Goal: Task Accomplishment & Management: Use online tool/utility

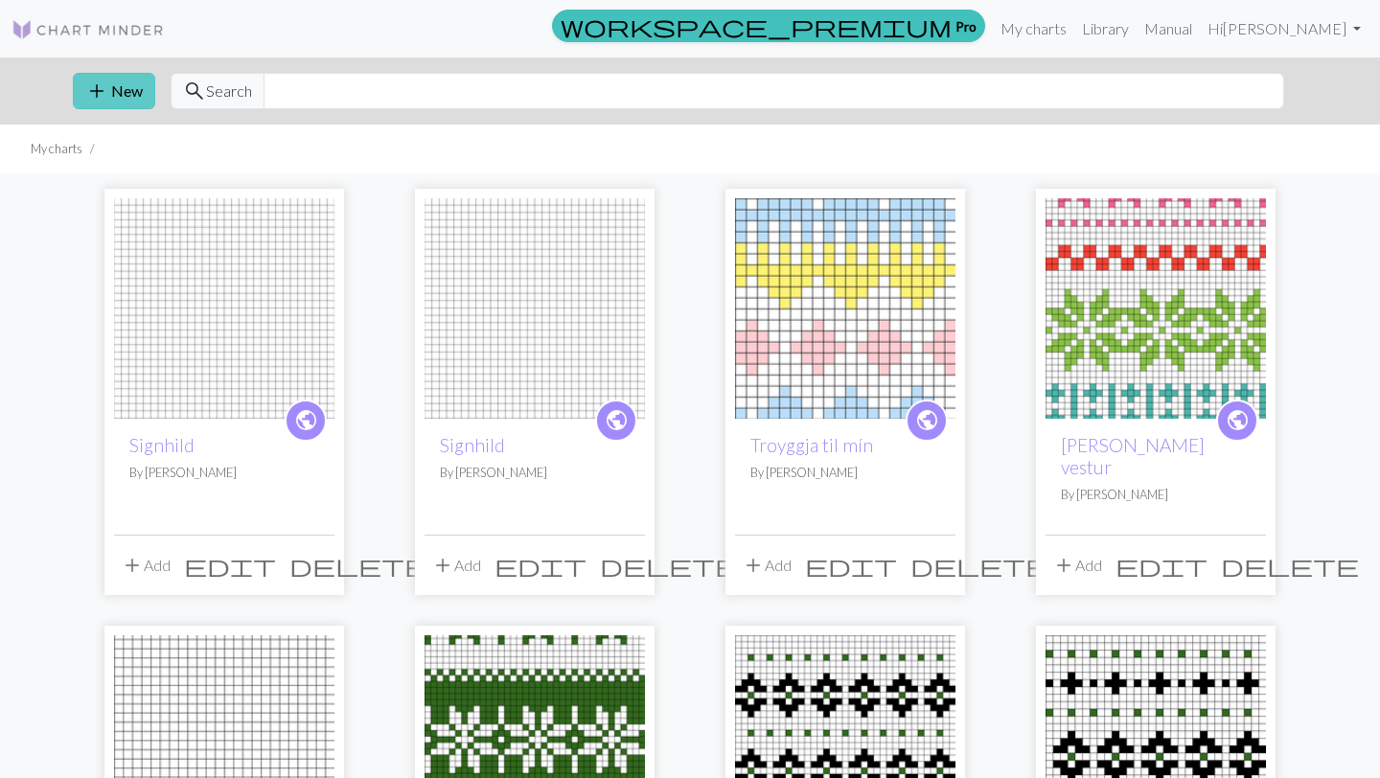
click at [123, 103] on button "add New" at bounding box center [114, 91] width 82 height 36
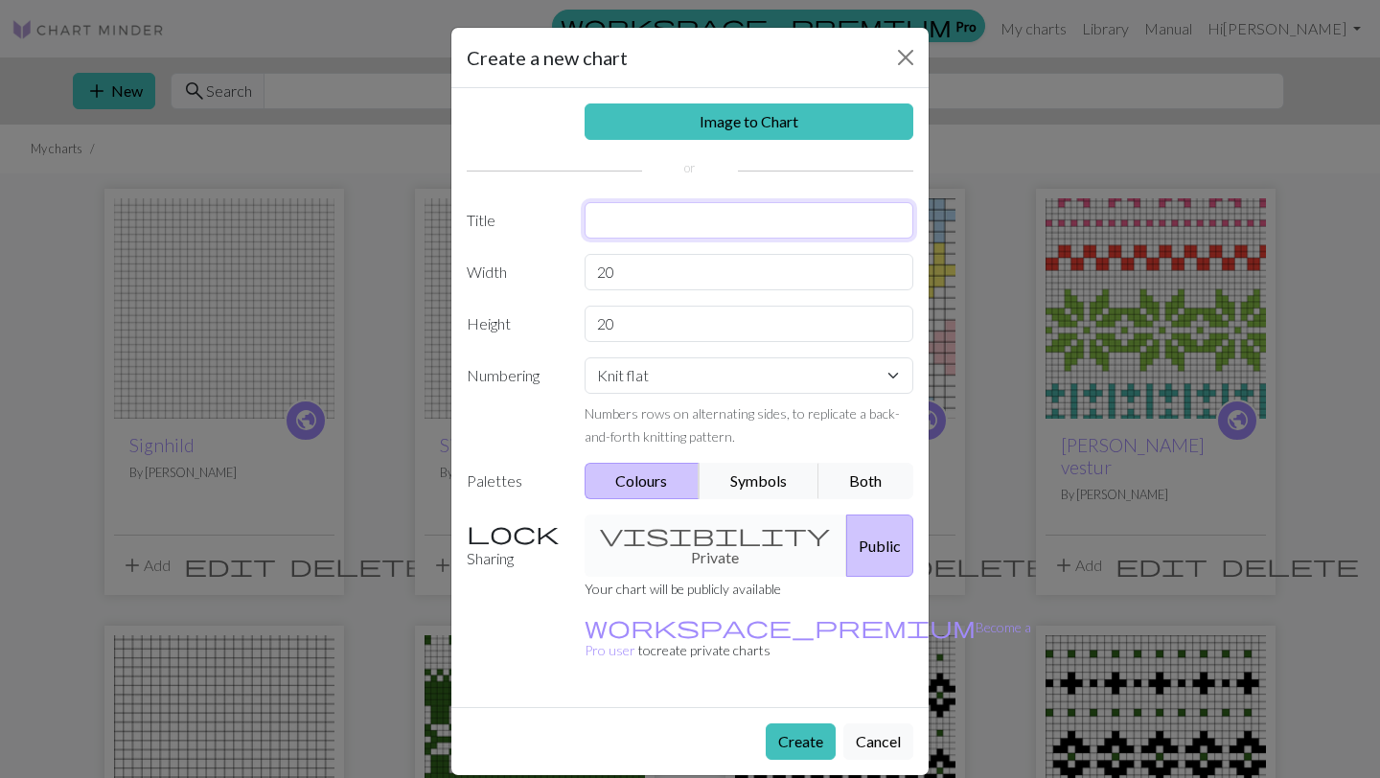
click at [680, 204] on input "text" at bounding box center [749, 220] width 330 height 36
type input "Eyðun"
click at [623, 272] on input "20" at bounding box center [749, 272] width 330 height 36
type input "2"
type input "1"
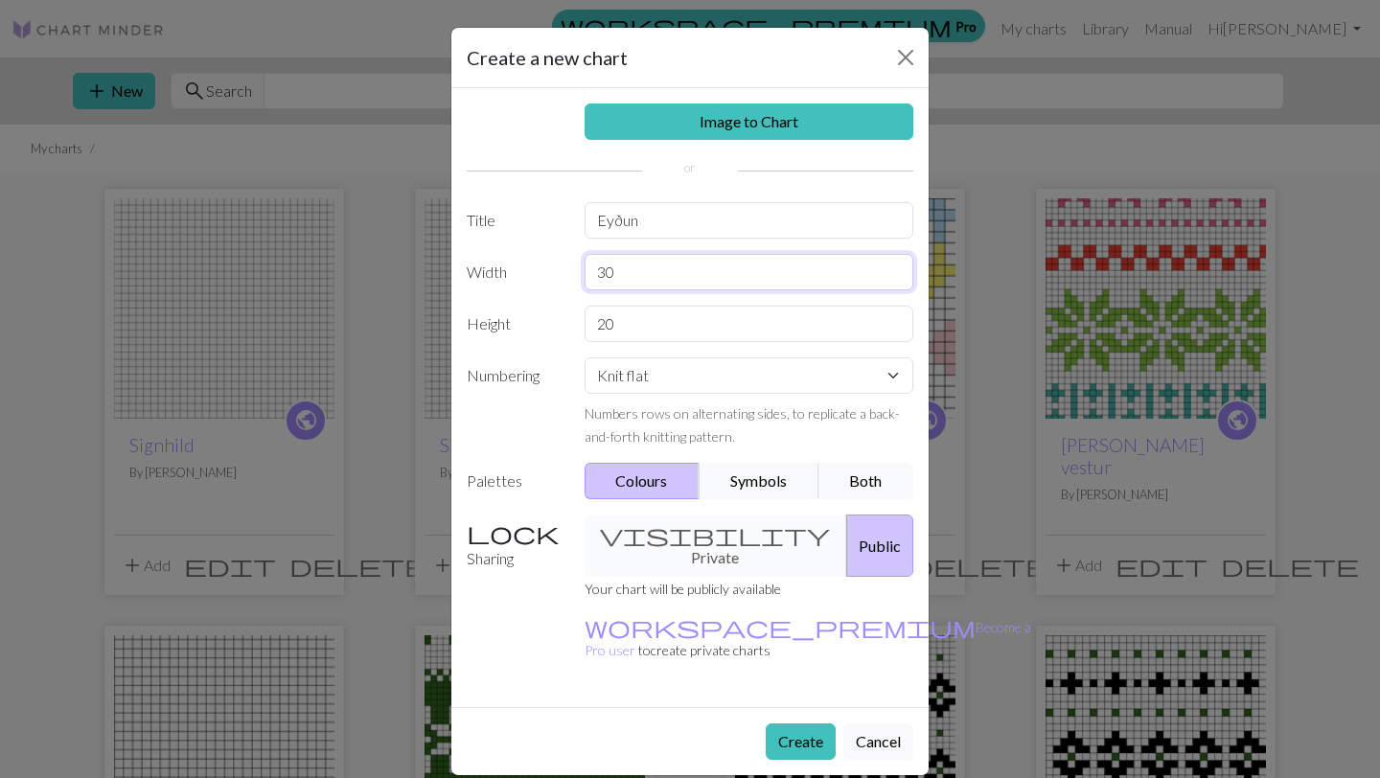
type input "30"
click at [612, 332] on input "20" at bounding box center [749, 324] width 330 height 36
type input "2"
type input "5"
type input "7"
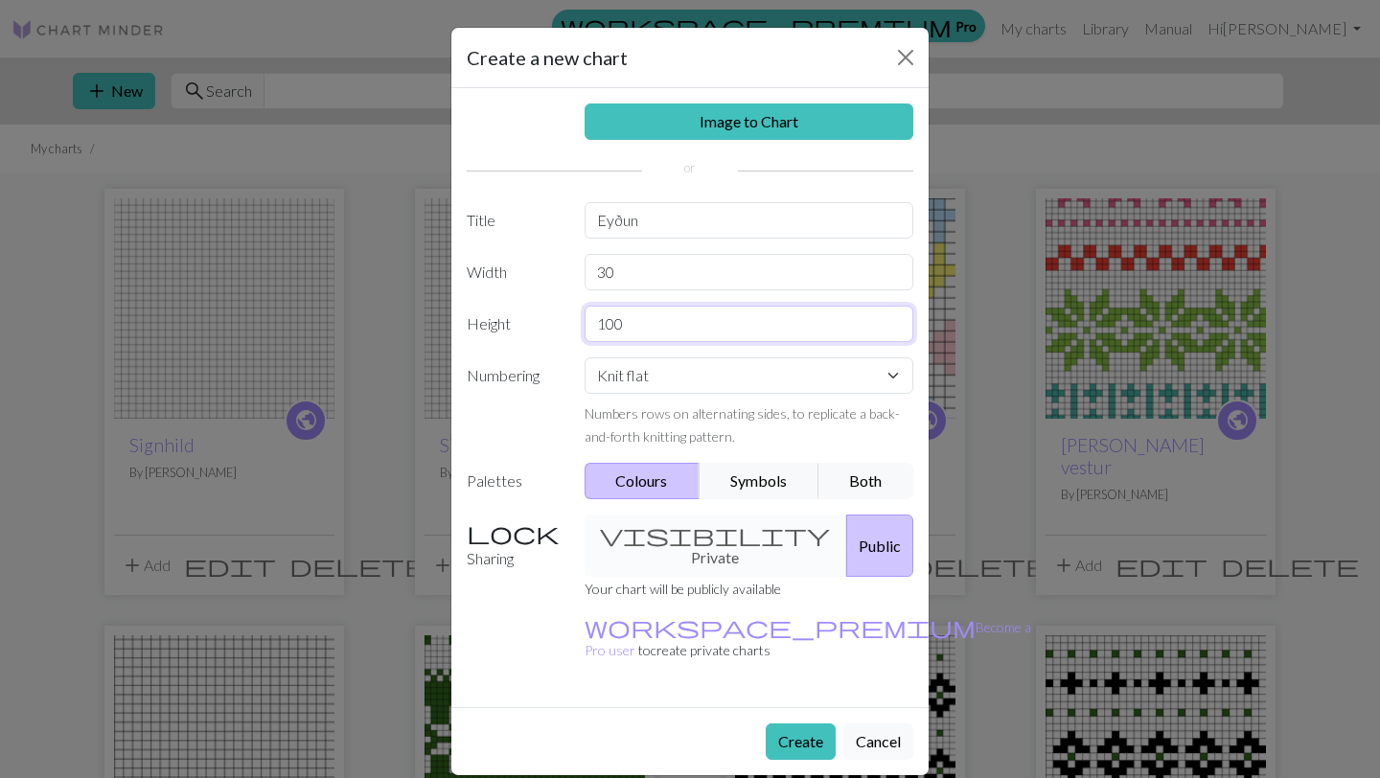
type input "100"
click at [788, 723] on button "Create" at bounding box center [801, 741] width 70 height 36
click at [793, 696] on div "workspace_premium Pro My charts Library Manual Hi [PERSON_NAME] Account setting…" at bounding box center [690, 389] width 1380 height 778
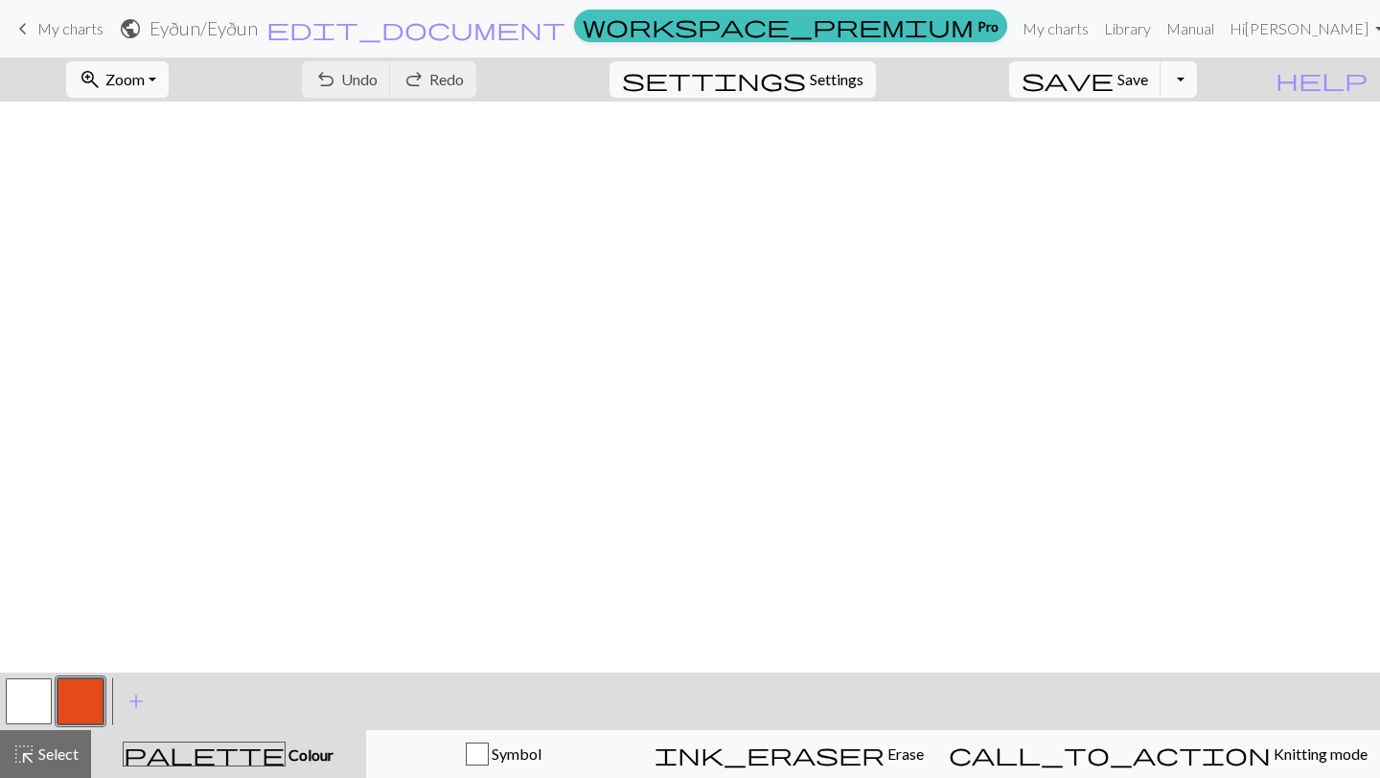
scroll to position [1431, 0]
click at [38, 720] on button "button" at bounding box center [29, 701] width 46 height 46
click at [77, 693] on button "button" at bounding box center [80, 701] width 46 height 46
click at [84, 698] on button "button" at bounding box center [80, 701] width 46 height 46
click at [238, 777] on button "palette Colour Colour" at bounding box center [228, 754] width 275 height 48
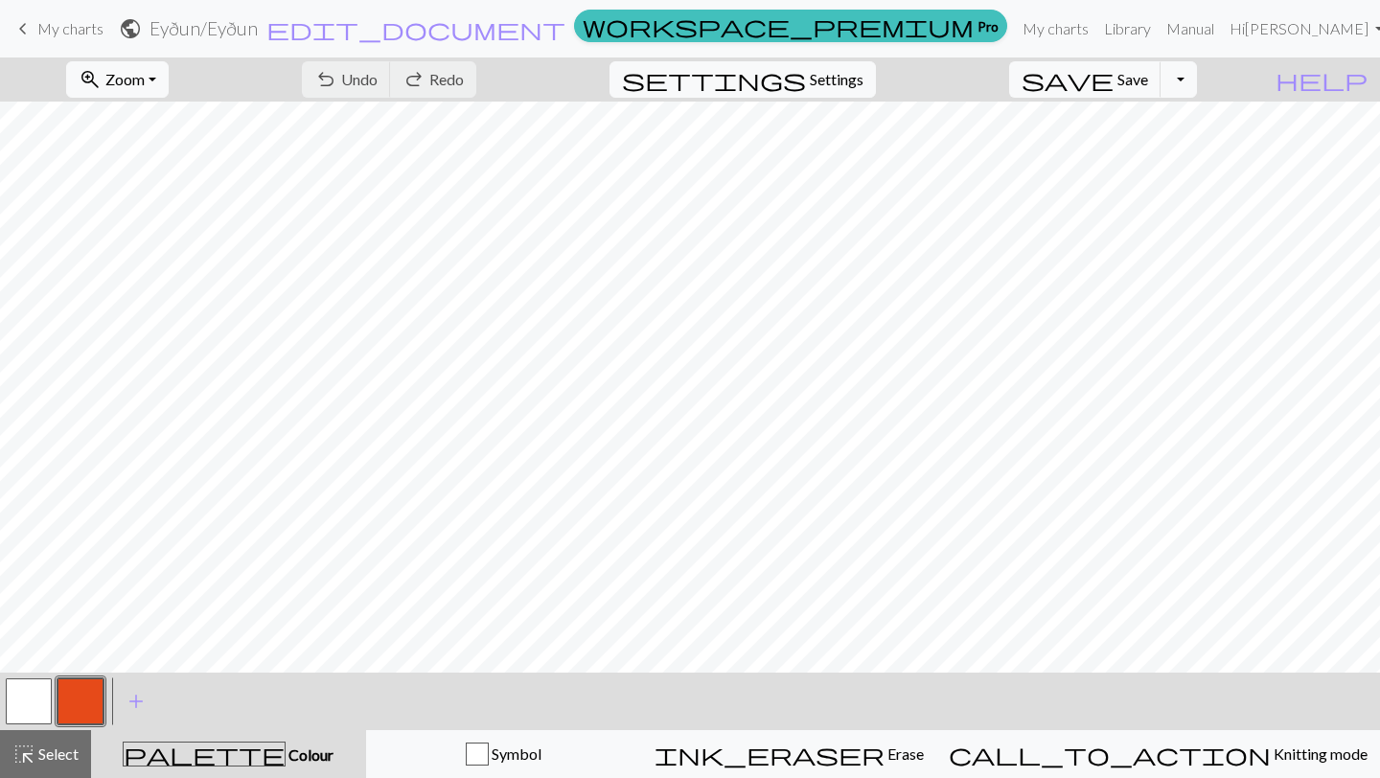
click at [80, 701] on button "button" at bounding box center [80, 701] width 46 height 46
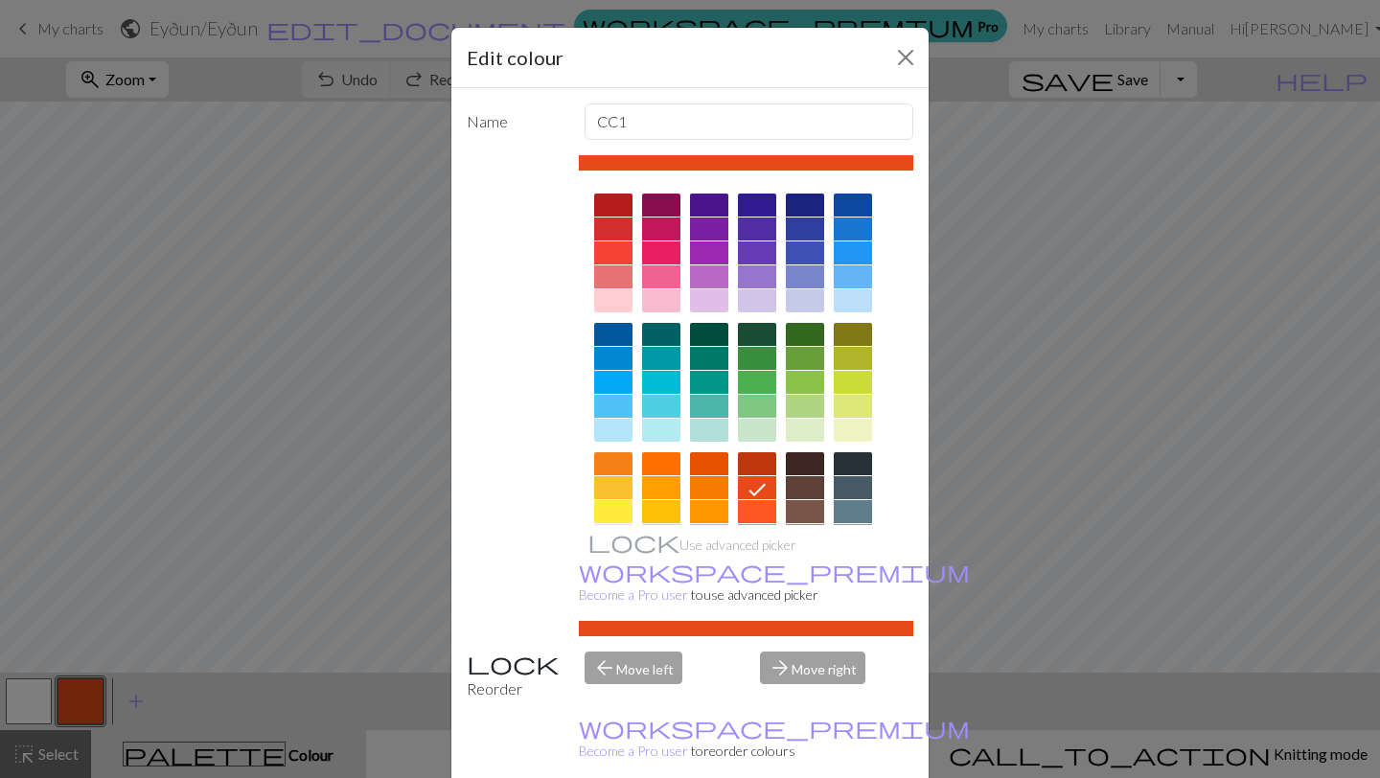
click at [611, 336] on div at bounding box center [613, 334] width 38 height 23
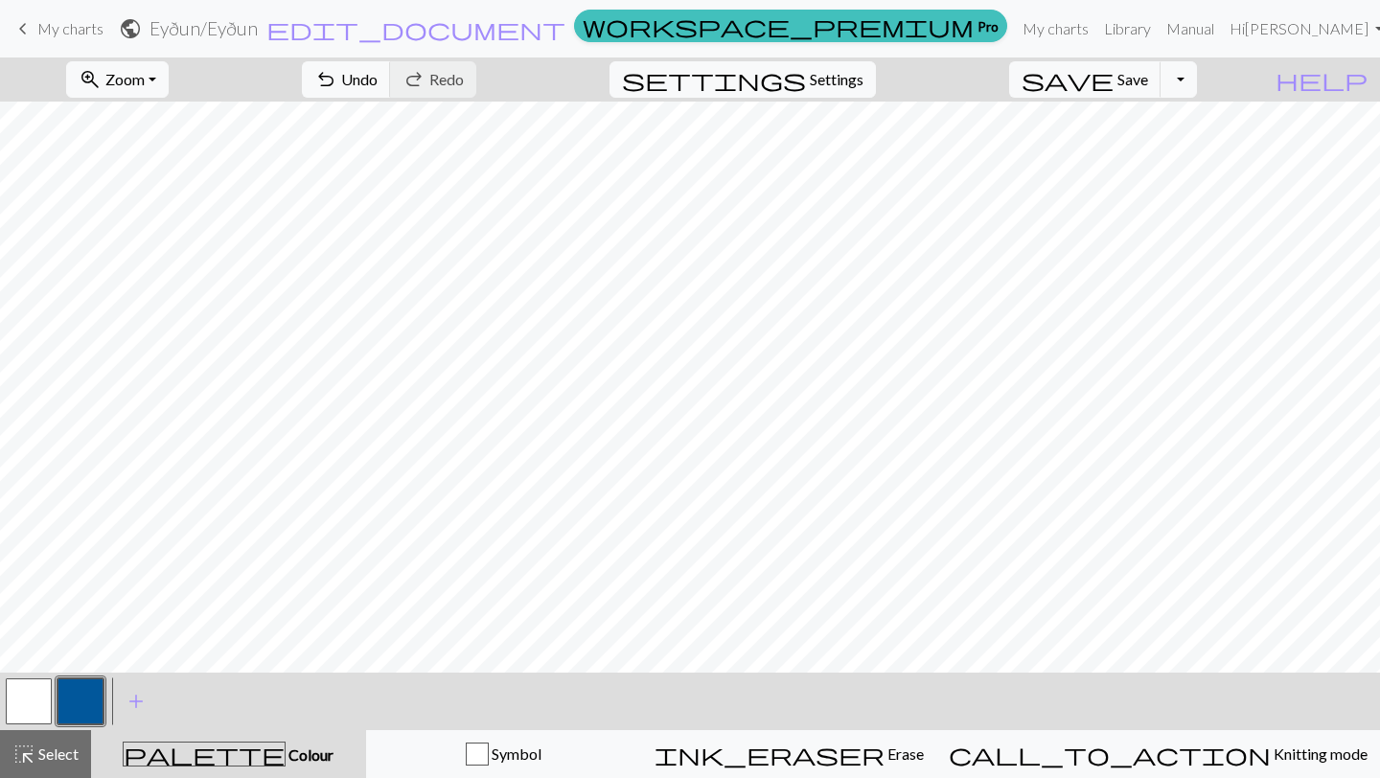
click at [24, 713] on button "button" at bounding box center [29, 701] width 46 height 46
click at [80, 718] on button "button" at bounding box center [80, 701] width 46 height 46
click at [20, 696] on button "button" at bounding box center [29, 701] width 46 height 46
click at [90, 699] on button "button" at bounding box center [80, 701] width 46 height 46
click at [34, 695] on button "button" at bounding box center [29, 701] width 46 height 46
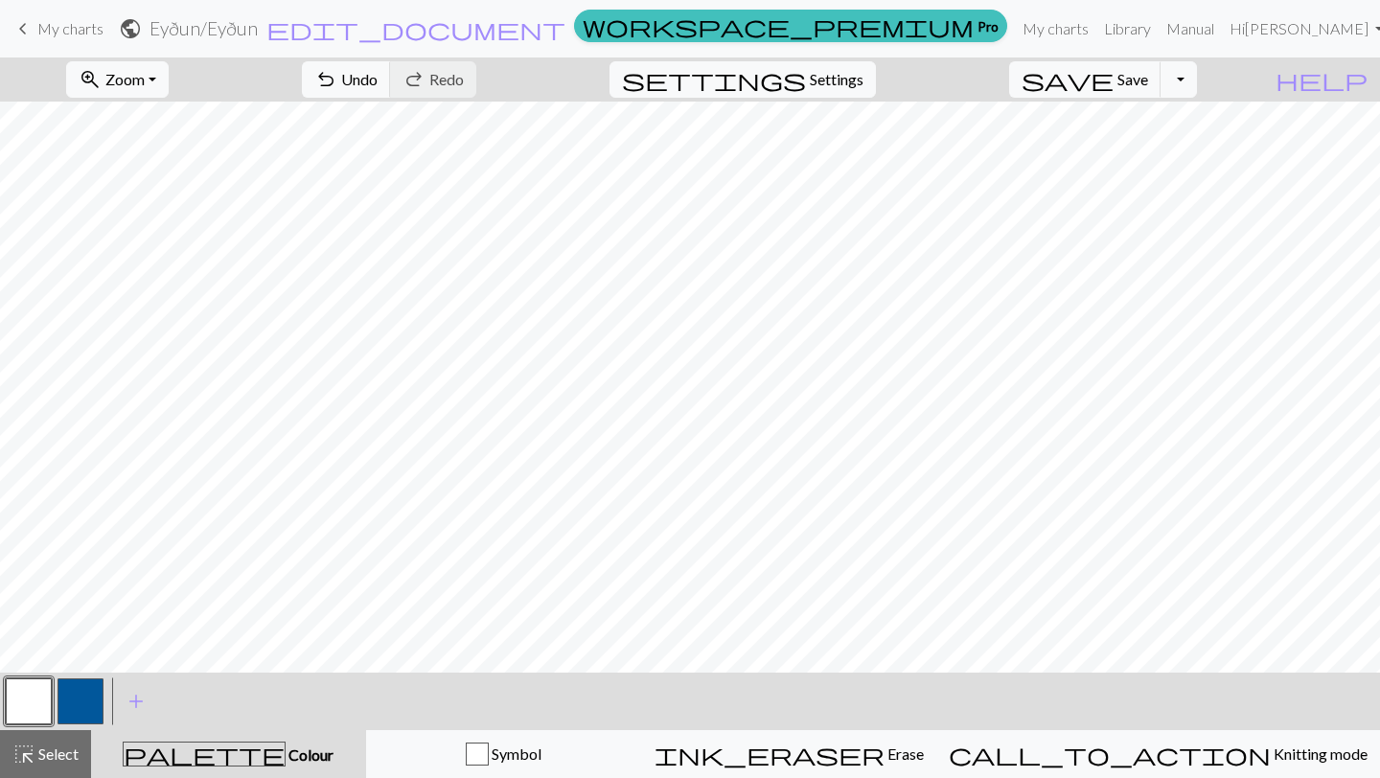
click at [28, 695] on button "button" at bounding box center [29, 701] width 46 height 46
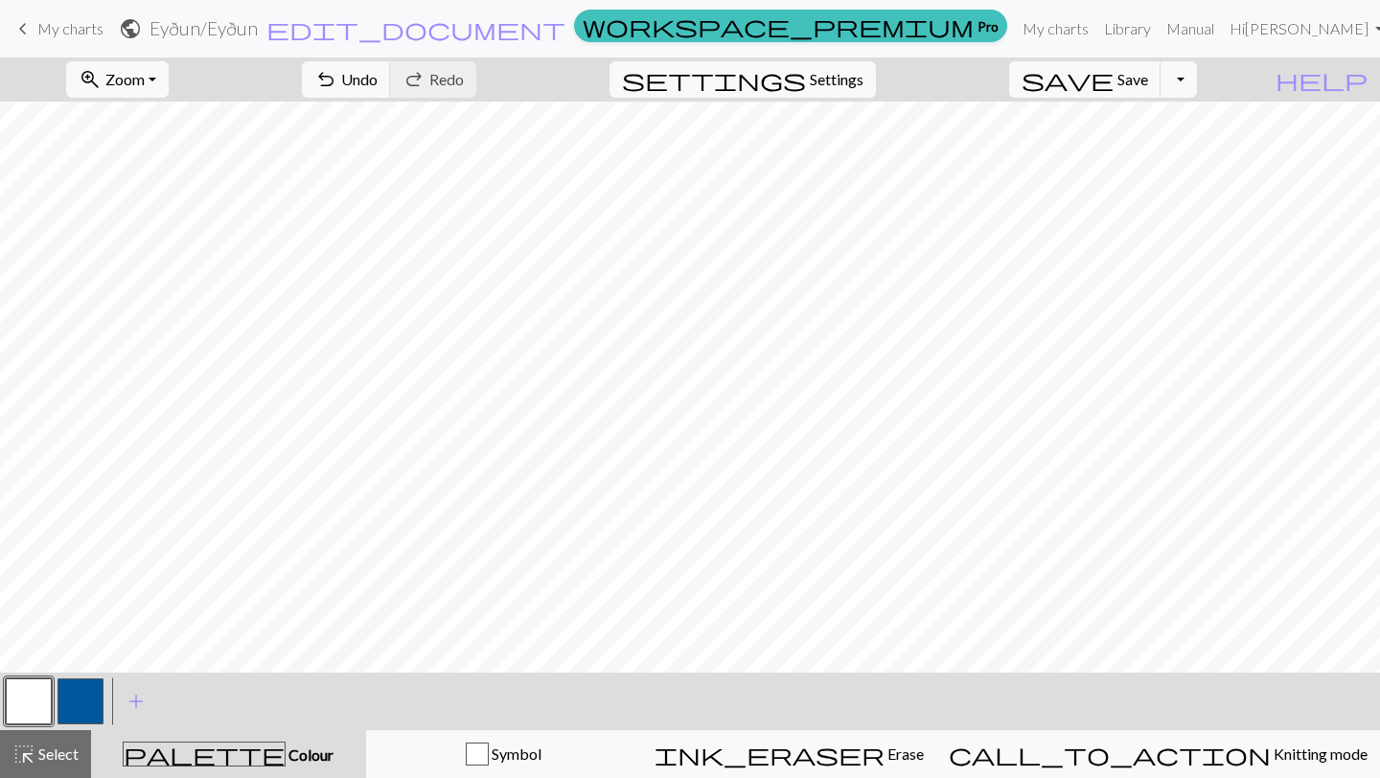
click at [78, 689] on button "button" at bounding box center [80, 701] width 46 height 46
click at [43, 701] on button "button" at bounding box center [29, 701] width 46 height 46
click at [77, 698] on button "button" at bounding box center [80, 701] width 46 height 46
click at [38, 707] on button "button" at bounding box center [29, 701] width 46 height 46
click at [85, 697] on button "button" at bounding box center [80, 701] width 46 height 46
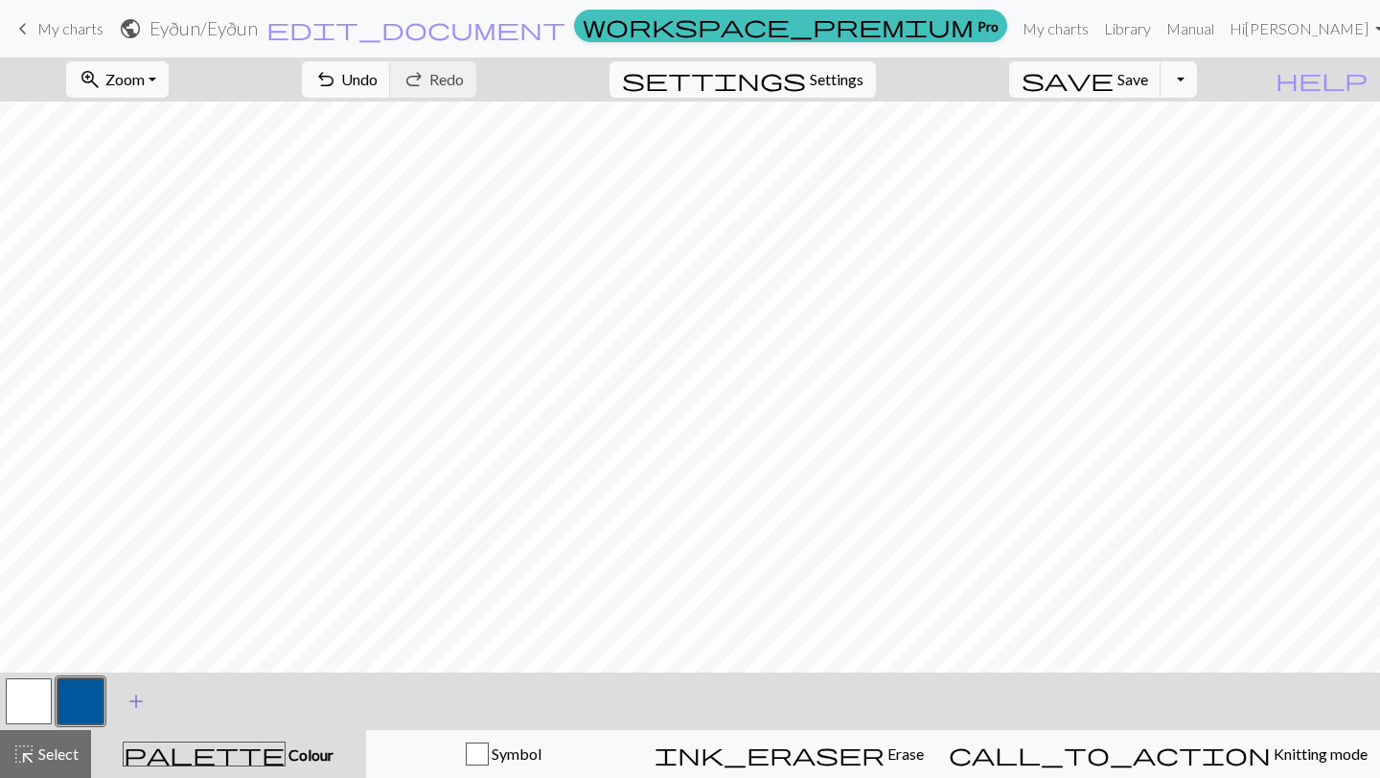
click at [137, 697] on span "add" at bounding box center [136, 701] width 23 height 27
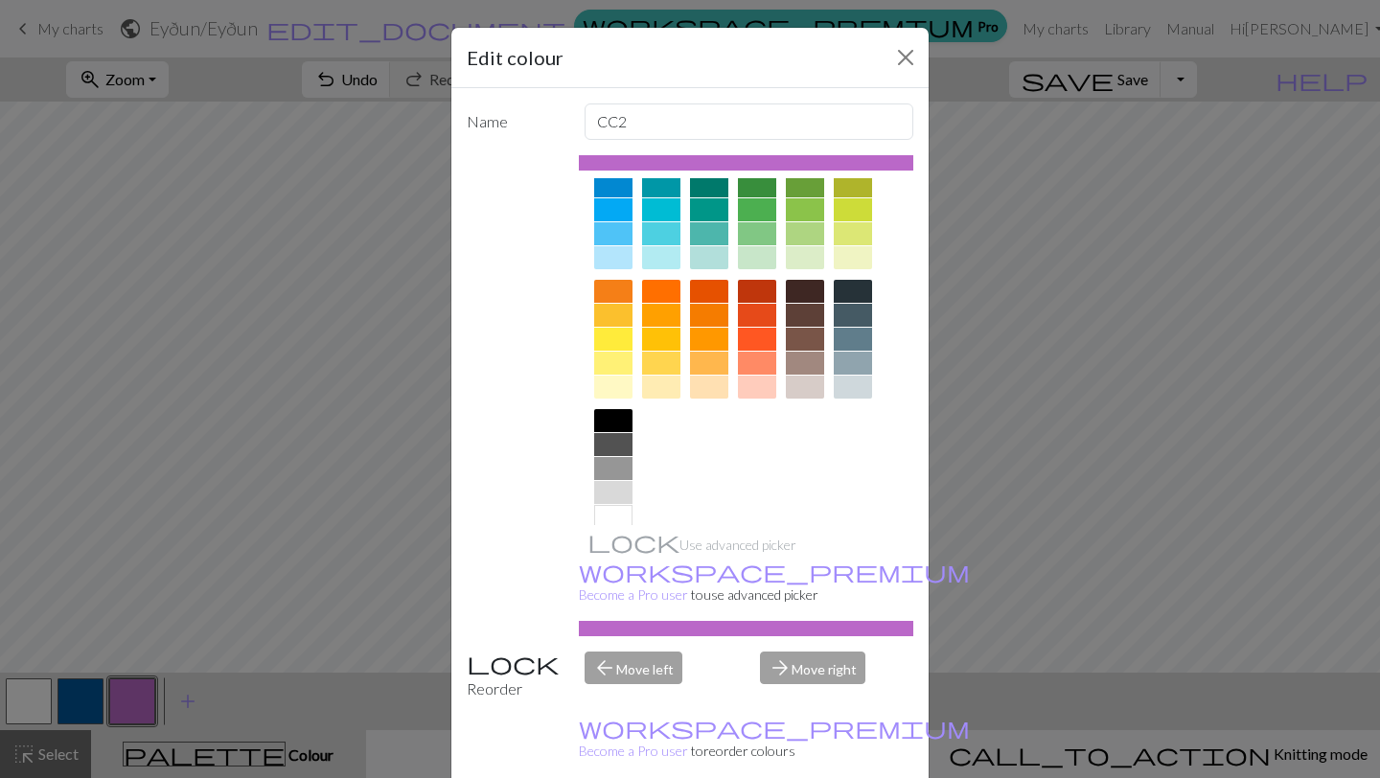
scroll to position [197, 0]
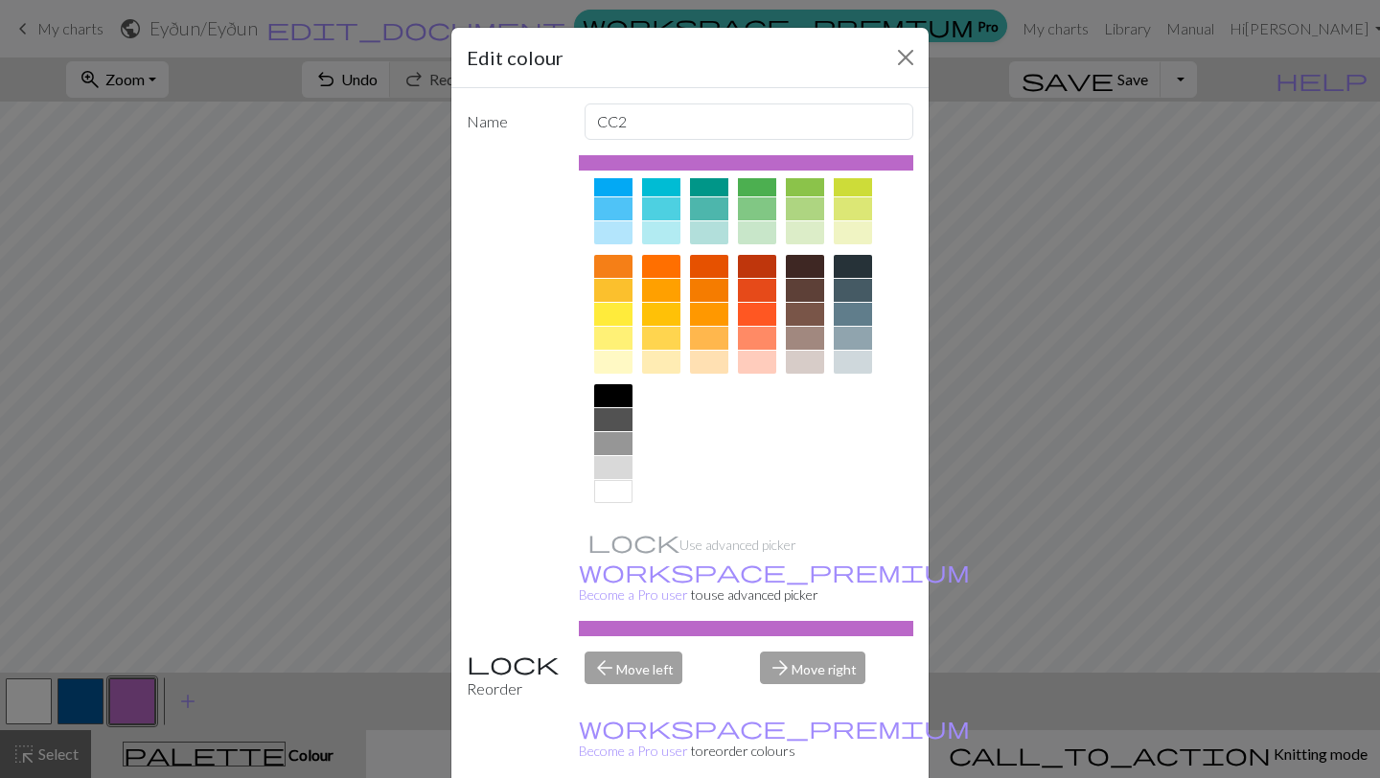
click at [591, 400] on div at bounding box center [746, 250] width 335 height 538
click at [606, 400] on div at bounding box center [613, 395] width 38 height 23
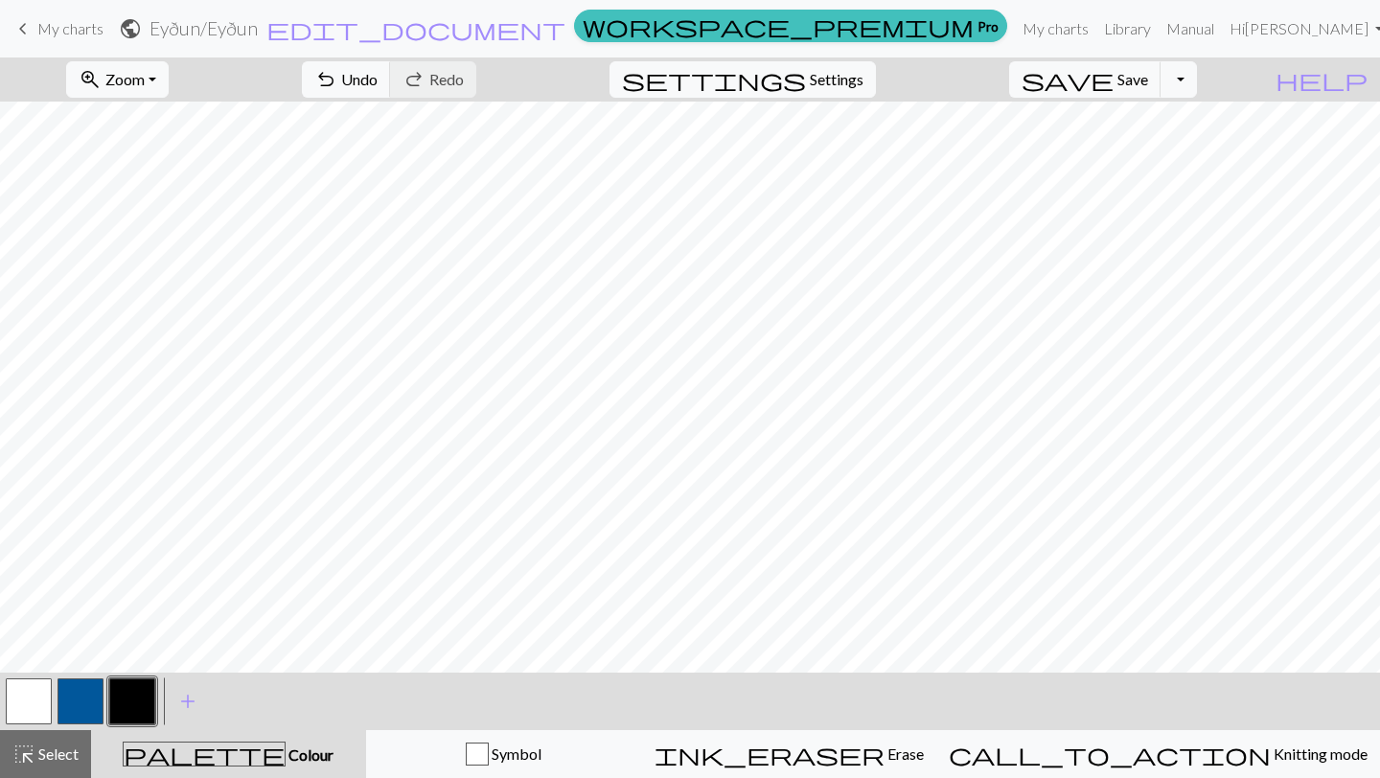
click at [33, 703] on button "button" at bounding box center [29, 701] width 46 height 46
click at [137, 706] on button "button" at bounding box center [132, 701] width 46 height 46
click at [44, 700] on button "button" at bounding box center [29, 701] width 46 height 46
click at [142, 707] on button "button" at bounding box center [132, 701] width 46 height 46
click at [74, 704] on button "button" at bounding box center [80, 701] width 46 height 46
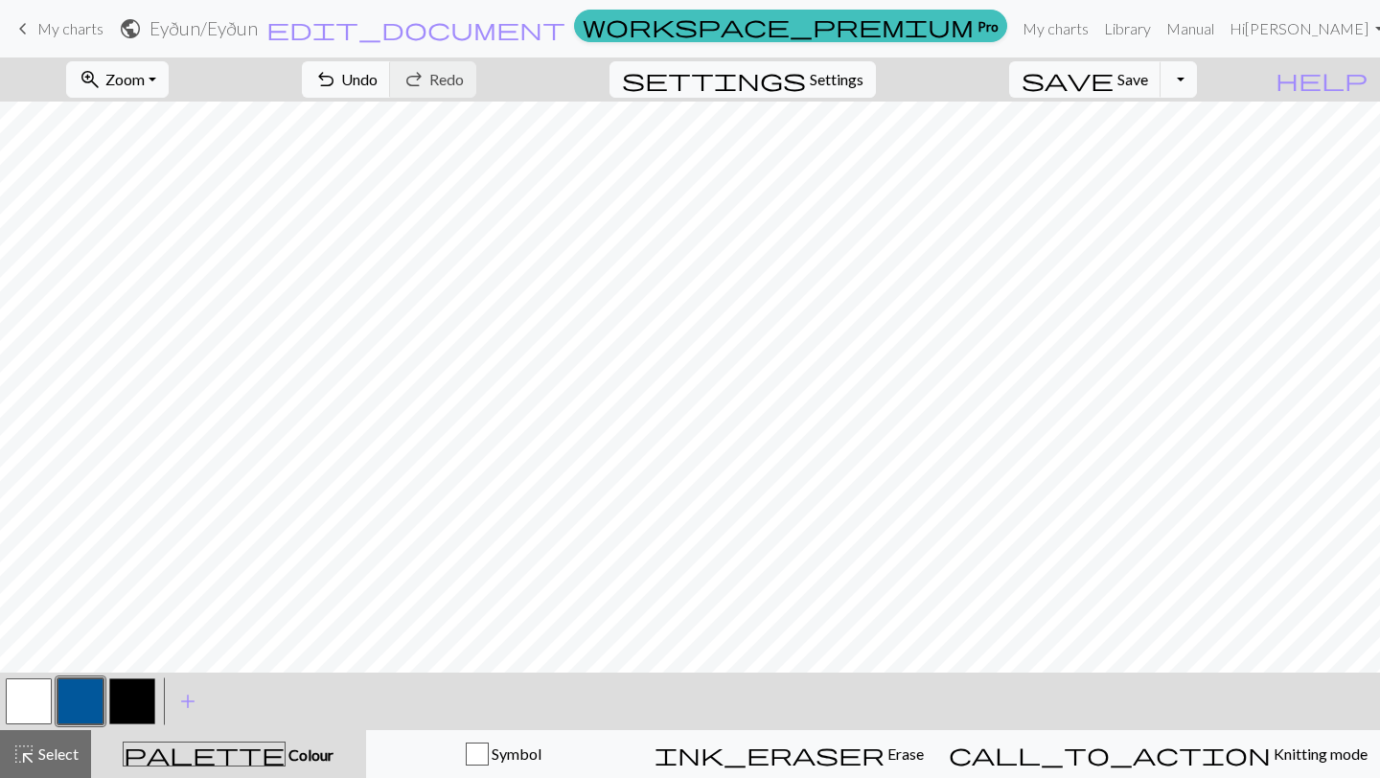
click at [28, 709] on button "button" at bounding box center [29, 701] width 46 height 46
click at [87, 696] on button "button" at bounding box center [80, 701] width 46 height 46
click at [41, 702] on button "button" at bounding box center [29, 701] width 46 height 46
click at [91, 698] on button "button" at bounding box center [80, 701] width 46 height 46
click at [144, 686] on button "button" at bounding box center [132, 701] width 46 height 46
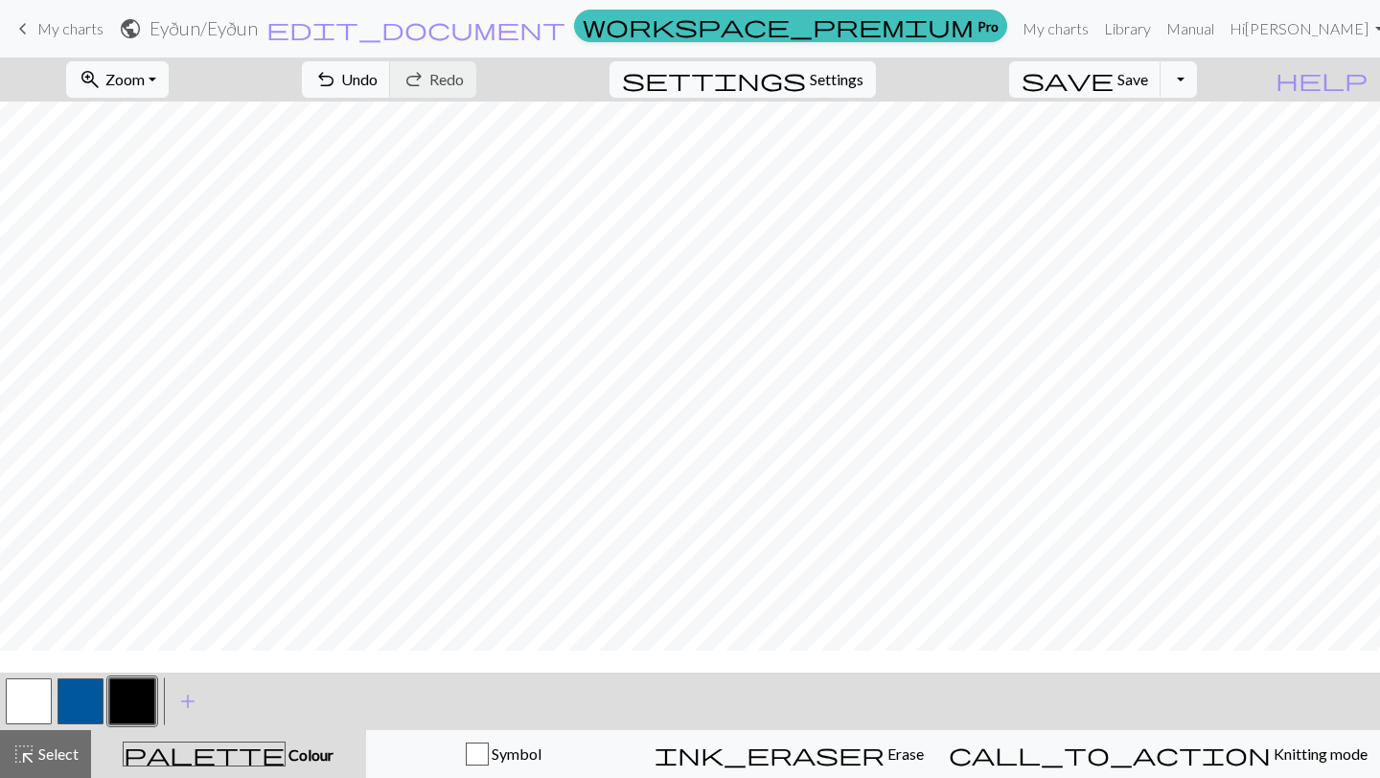
scroll to position [1354, 0]
click at [35, 692] on button "button" at bounding box center [29, 701] width 46 height 46
click at [127, 708] on button "button" at bounding box center [132, 701] width 46 height 46
click at [31, 693] on button "button" at bounding box center [29, 701] width 46 height 46
click at [123, 692] on button "button" at bounding box center [132, 701] width 46 height 46
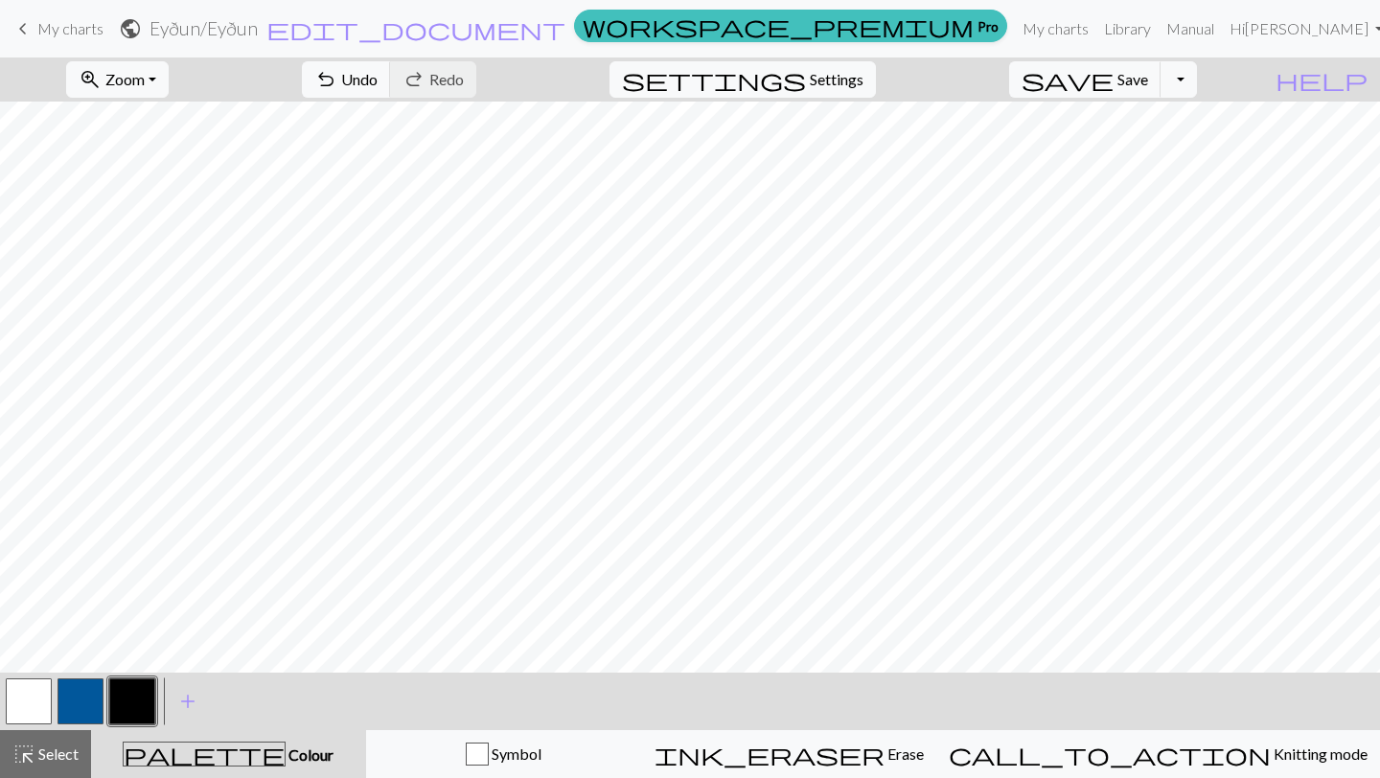
click at [87, 690] on button "button" at bounding box center [80, 701] width 46 height 46
click at [21, 694] on button "button" at bounding box center [29, 701] width 46 height 46
click at [78, 704] on button "button" at bounding box center [80, 701] width 46 height 46
click at [30, 688] on button "button" at bounding box center [29, 701] width 46 height 46
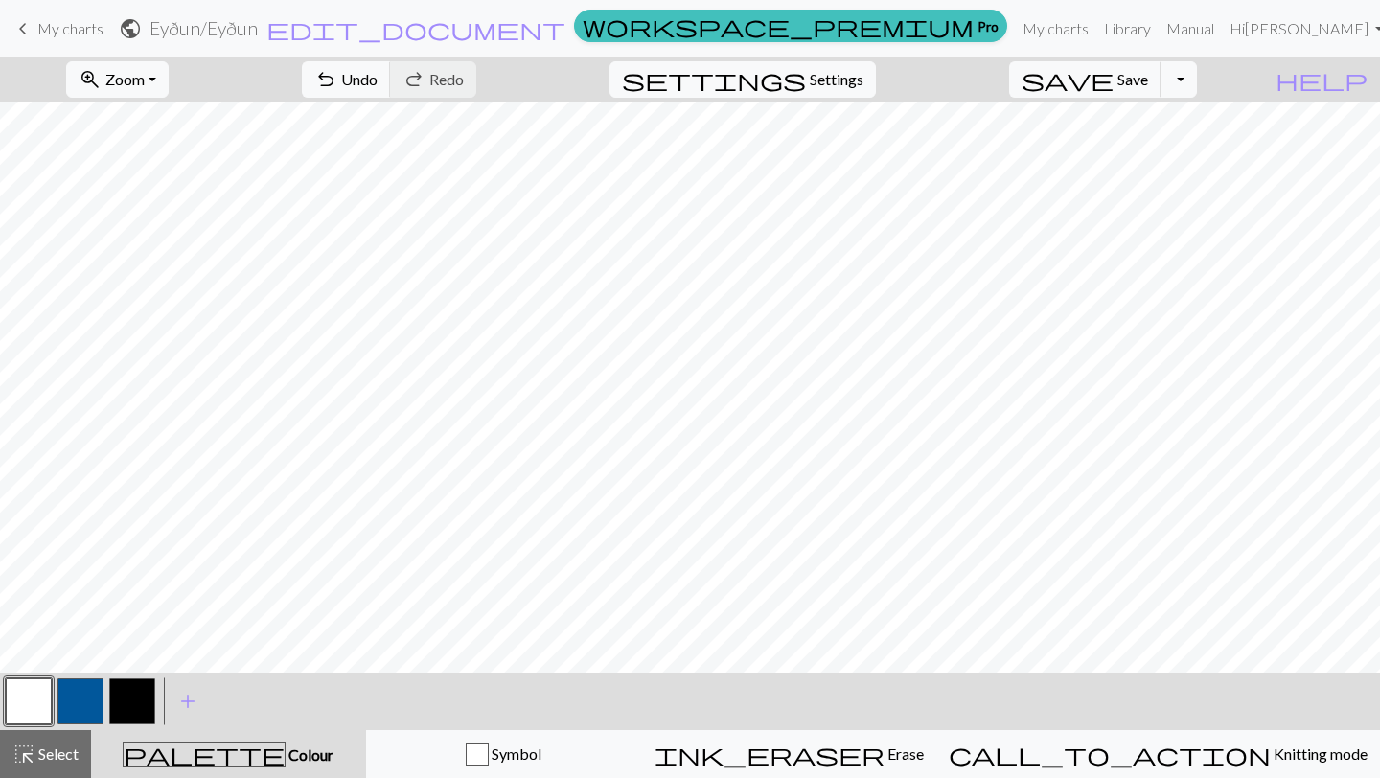
click at [130, 690] on button "button" at bounding box center [132, 701] width 46 height 46
click at [43, 692] on button "button" at bounding box center [29, 701] width 46 height 46
click at [149, 693] on button "button" at bounding box center [132, 701] width 46 height 46
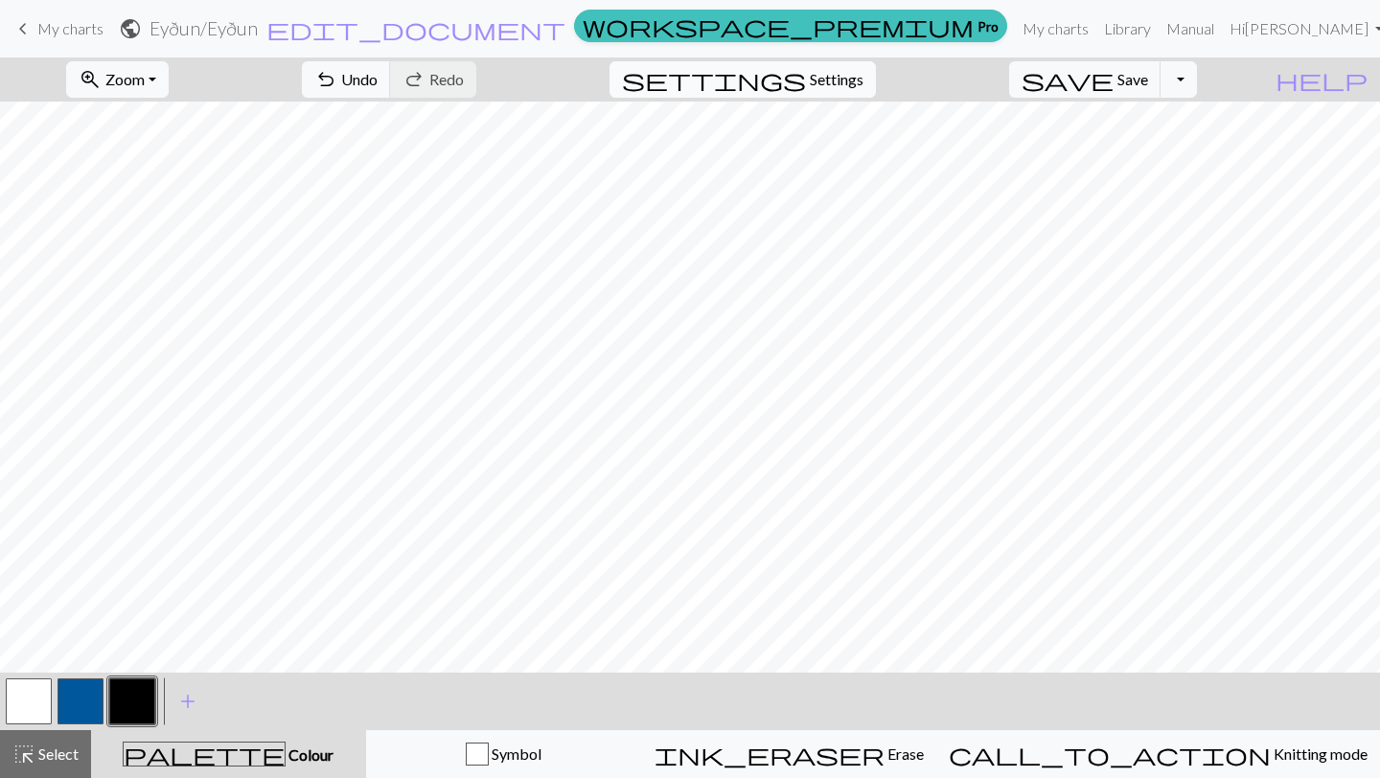
click at [863, 77] on span "Settings" at bounding box center [837, 79] width 54 height 23
select select "aran"
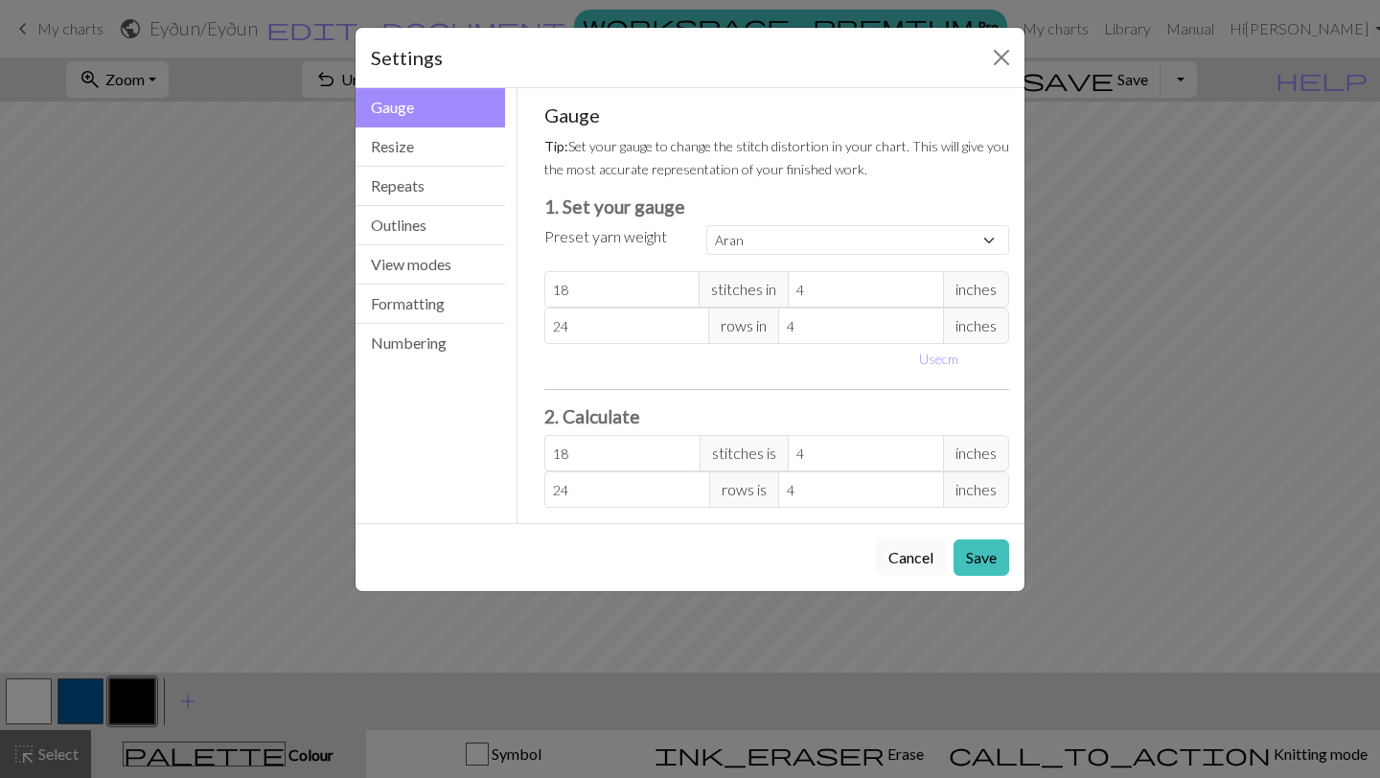
click at [916, 558] on button "Cancel" at bounding box center [911, 557] width 70 height 36
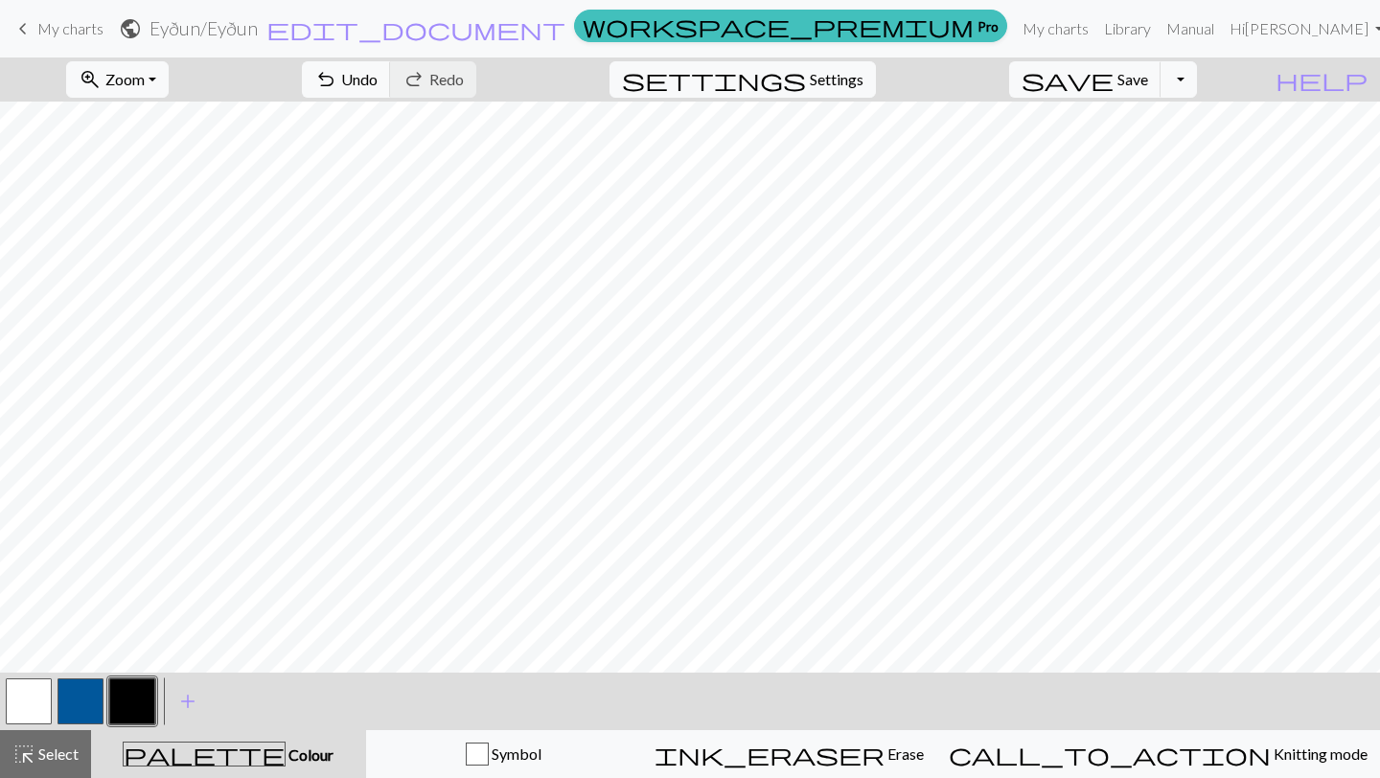
click at [33, 699] on button "button" at bounding box center [29, 701] width 46 height 46
click at [1148, 79] on span "Save" at bounding box center [1132, 79] width 31 height 18
